Goal: Task Accomplishment & Management: Manage account settings

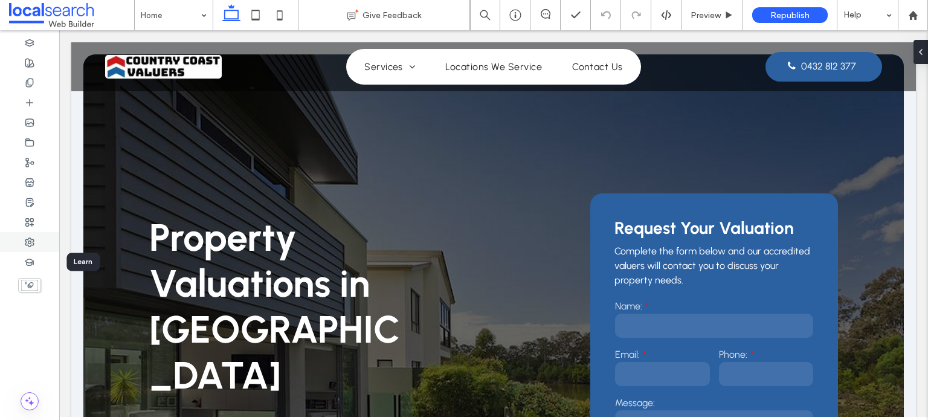
click at [32, 242] on icon at bounding box center [30, 242] width 10 height 10
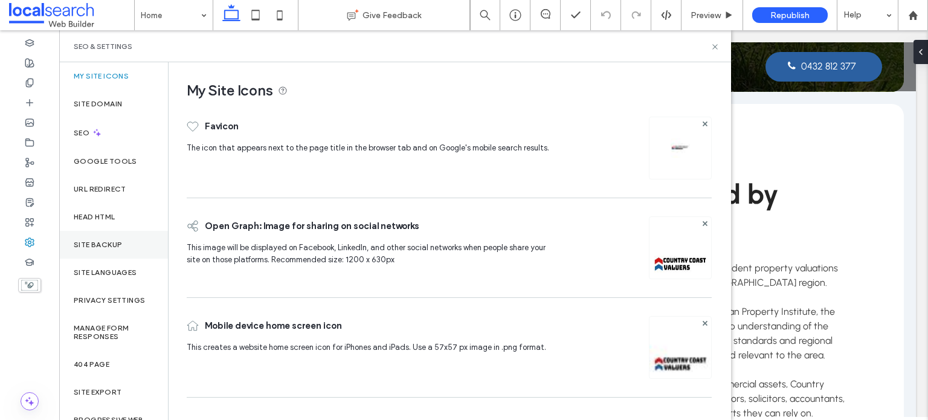
click at [102, 245] on label "Site Backup" at bounding box center [98, 244] width 48 height 8
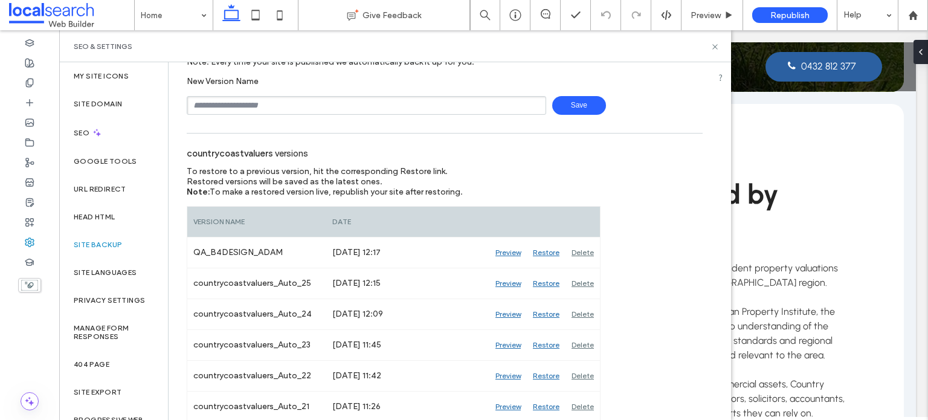
scroll to position [181, 0]
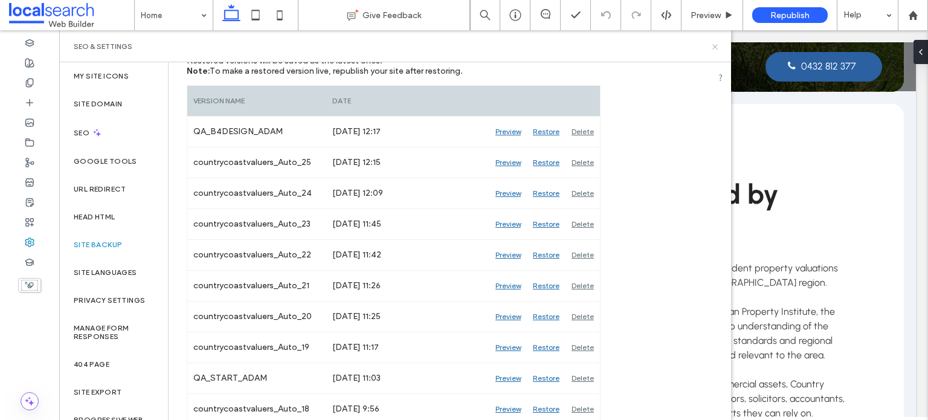
click at [715, 45] on use at bounding box center [714, 46] width 5 height 5
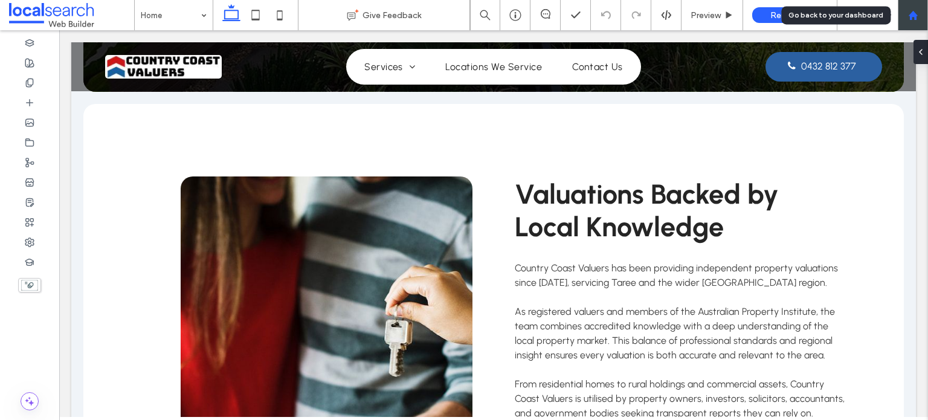
click at [910, 18] on use at bounding box center [912, 14] width 9 height 9
